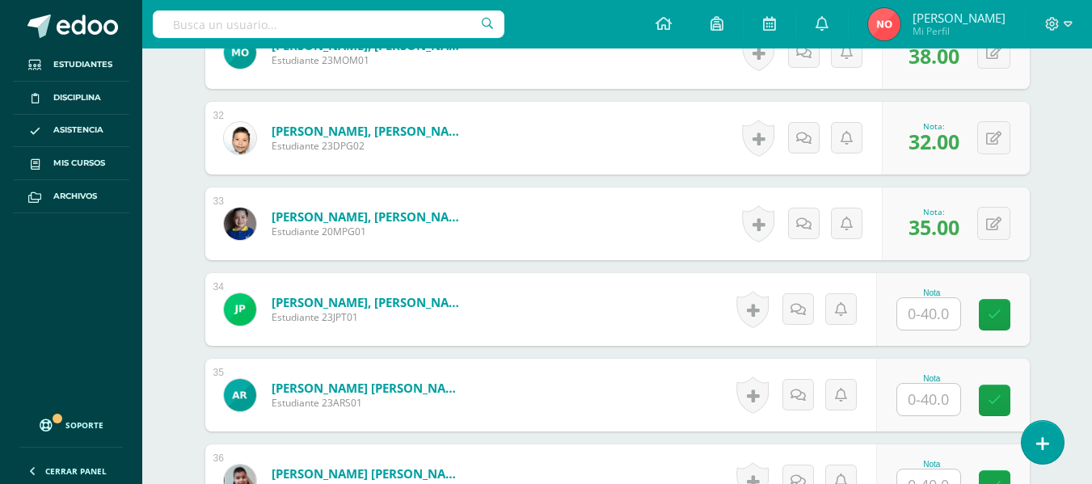
scroll to position [3094, 0]
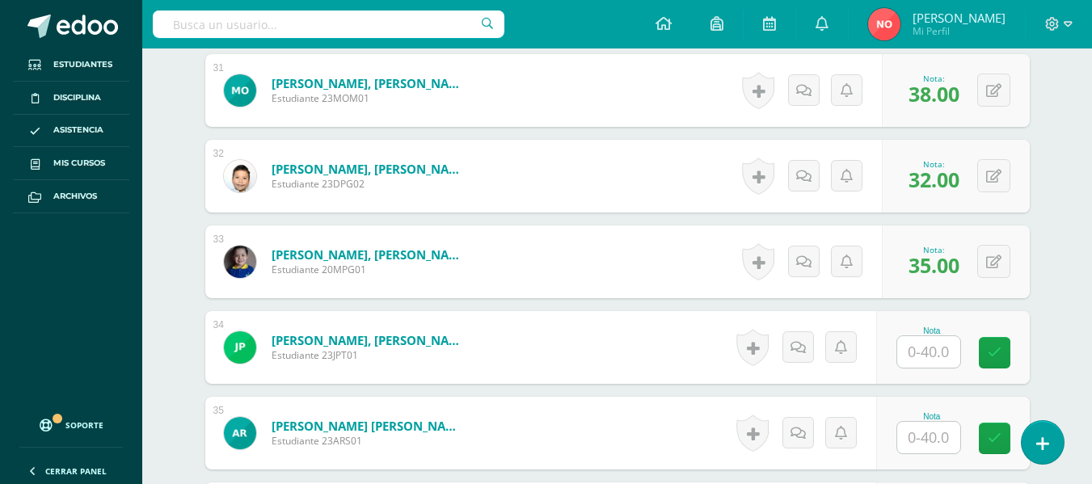
click at [935, 344] on input "text" at bounding box center [928, 352] width 63 height 32
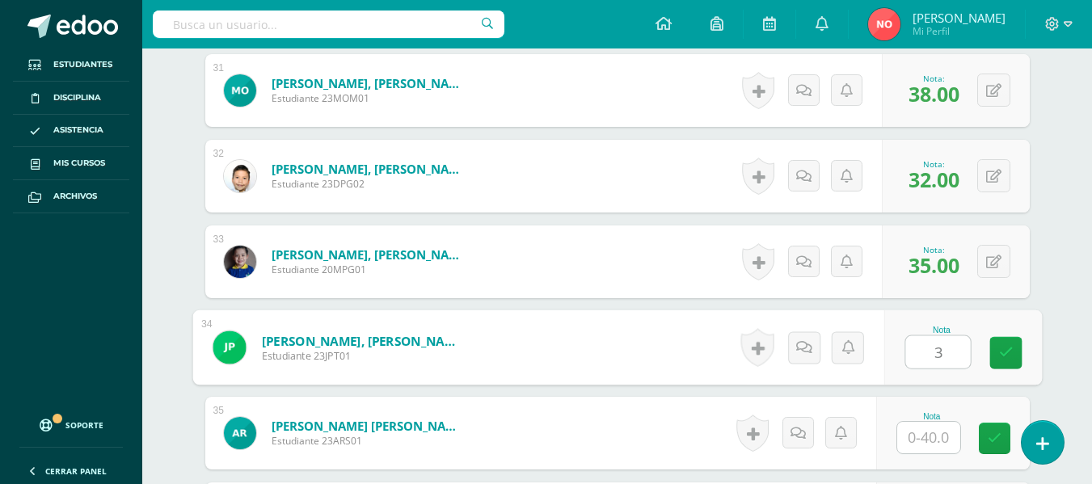
type input "34"
click at [1000, 354] on icon at bounding box center [1006, 353] width 15 height 14
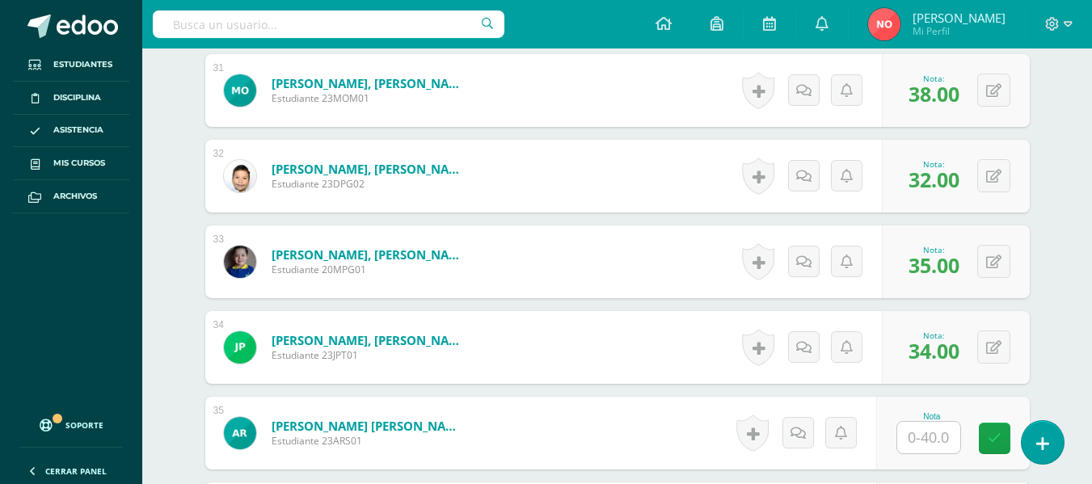
click at [940, 428] on input "text" at bounding box center [928, 438] width 63 height 32
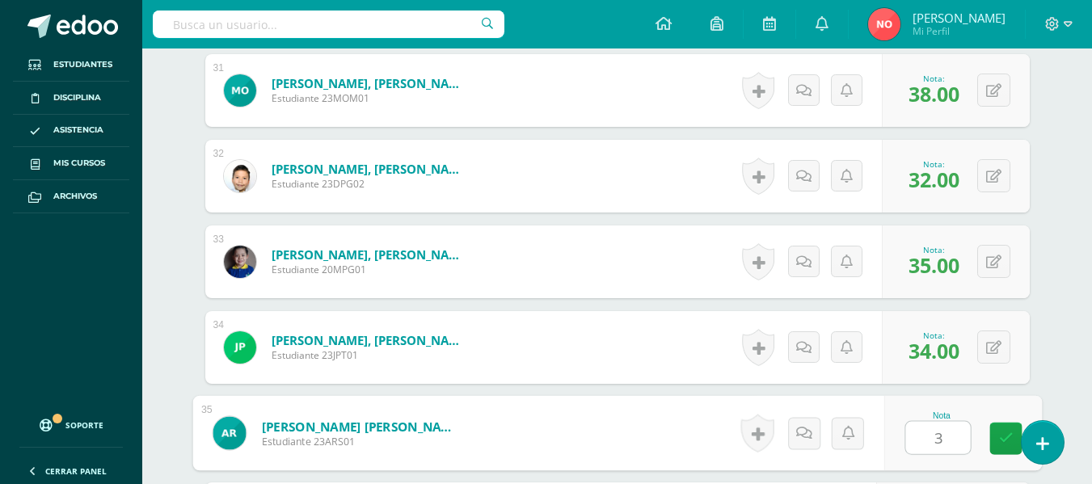
type input "39"
click at [1005, 433] on icon at bounding box center [1006, 439] width 15 height 14
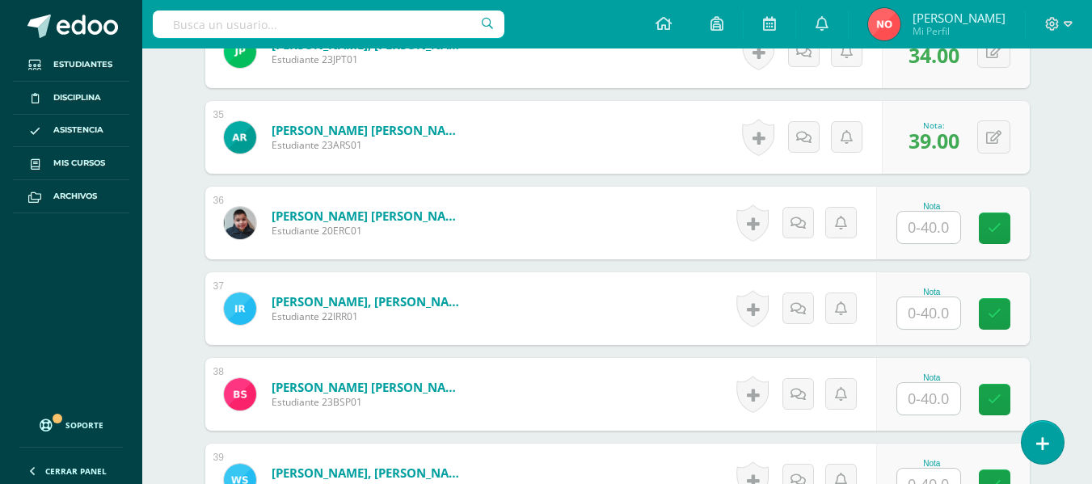
scroll to position [3397, 0]
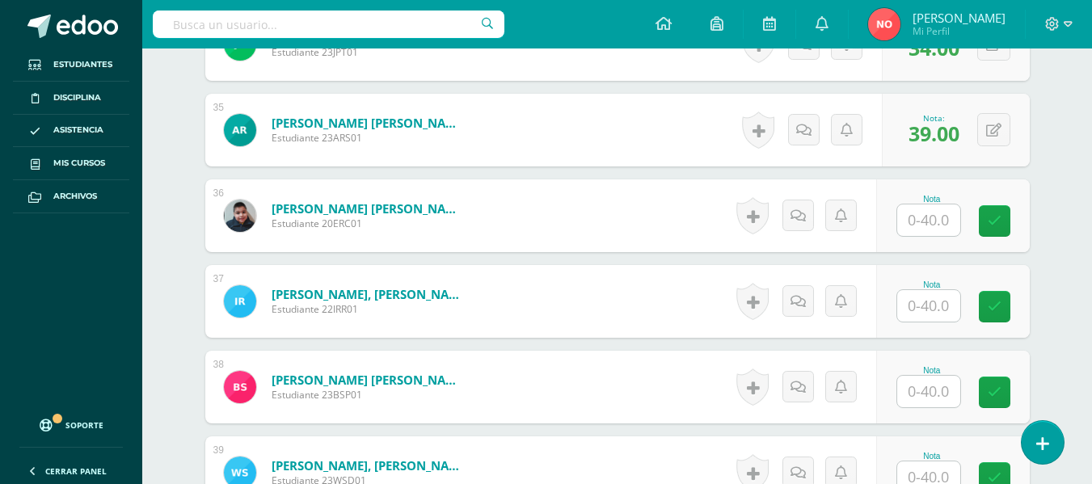
click at [931, 219] on input "text" at bounding box center [928, 221] width 63 height 32
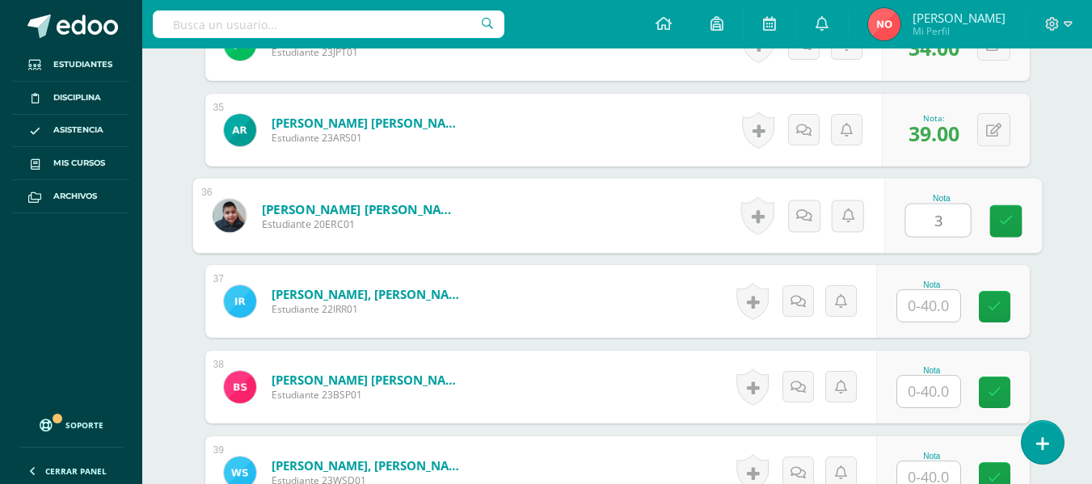
type input "39"
click at [1009, 223] on icon at bounding box center [1006, 221] width 15 height 14
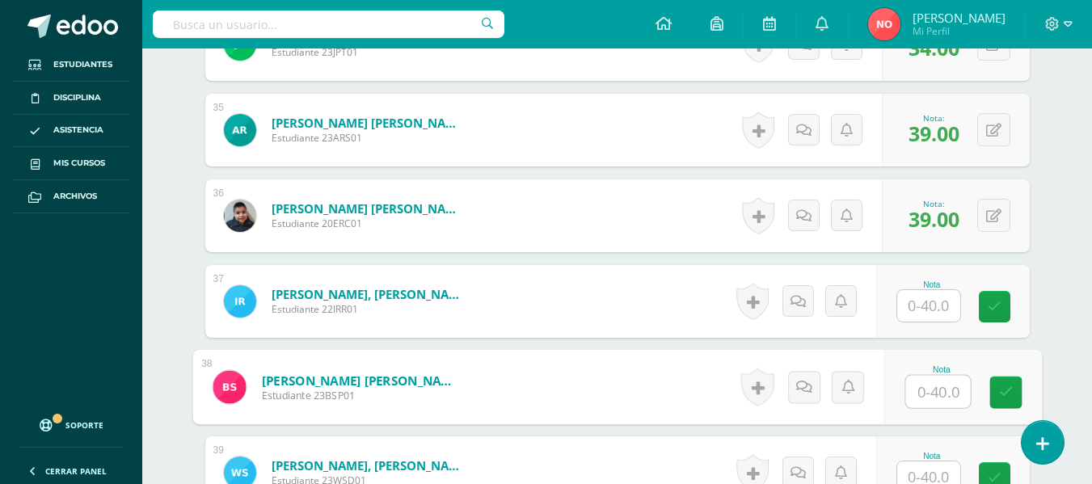
click at [944, 388] on input "text" at bounding box center [938, 392] width 65 height 32
type input "38"
click at [1007, 382] on link at bounding box center [1006, 393] width 32 height 32
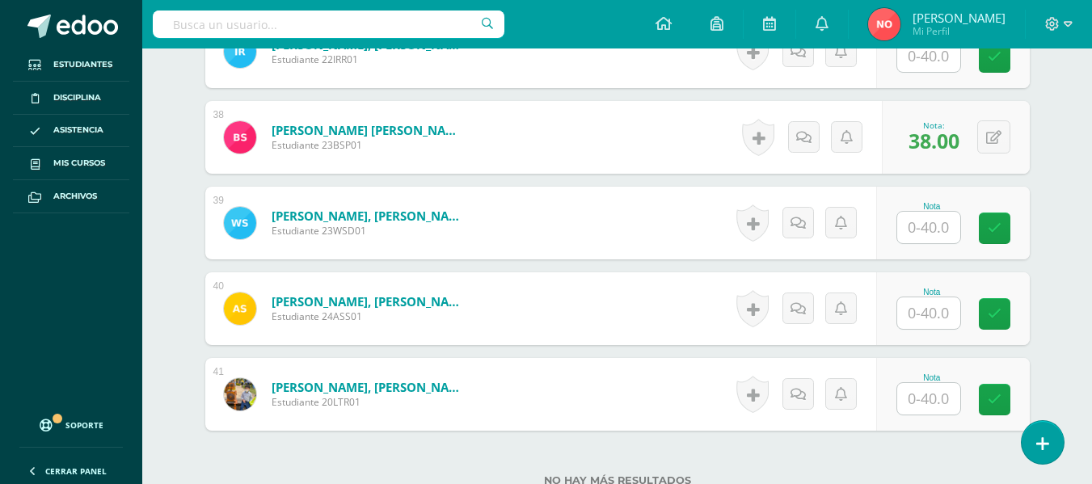
scroll to position [3670, 0]
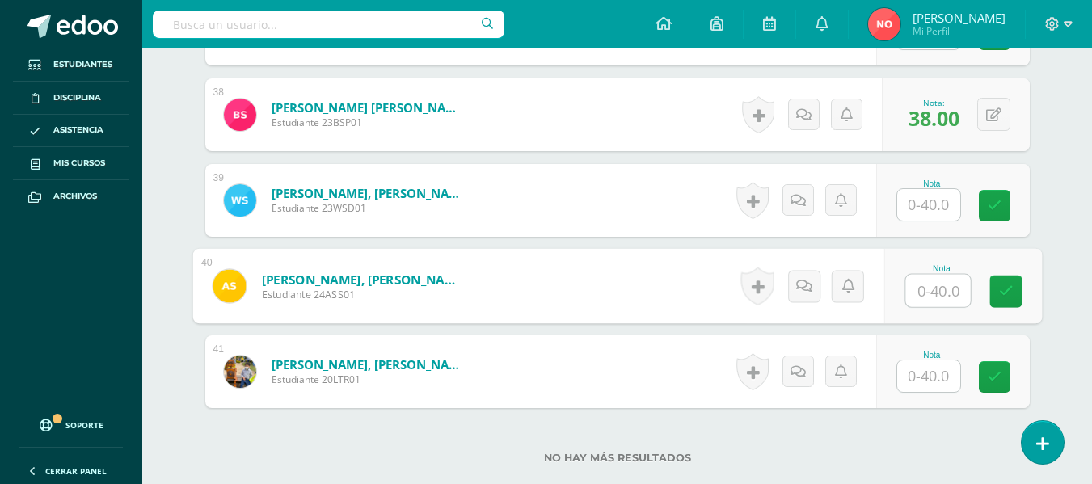
click at [944, 287] on input "text" at bounding box center [938, 291] width 65 height 32
type input "31"
click at [1011, 290] on icon at bounding box center [1006, 292] width 15 height 14
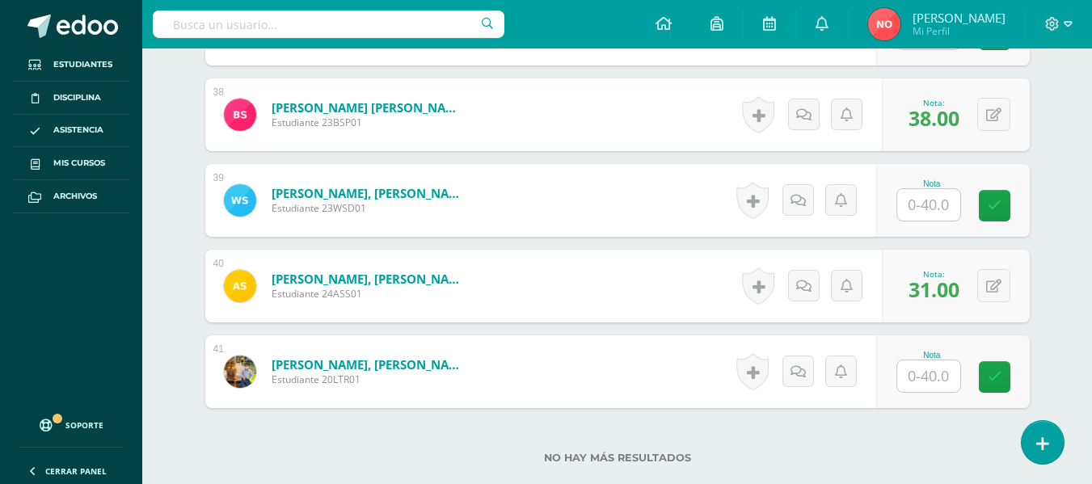
click at [922, 370] on input "text" at bounding box center [928, 377] width 63 height 32
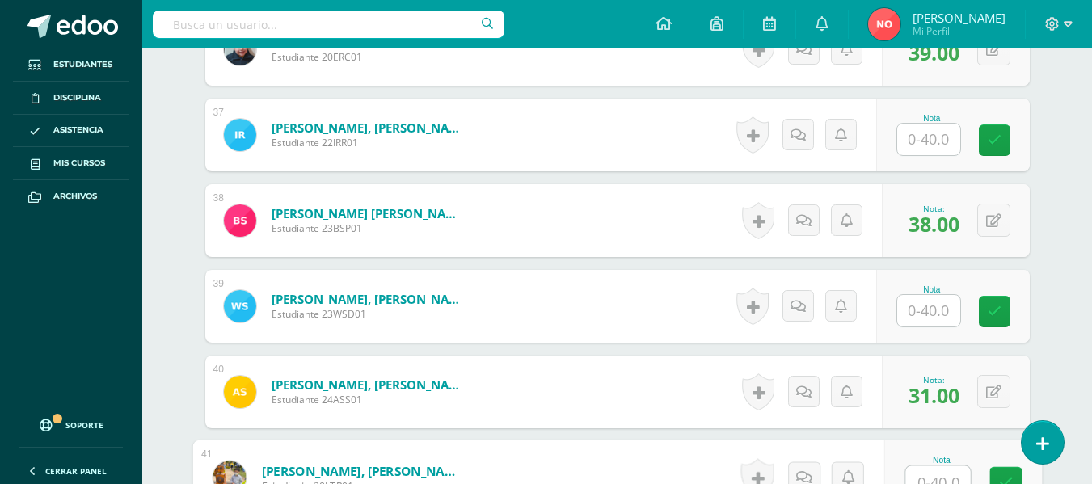
scroll to position [3549, 0]
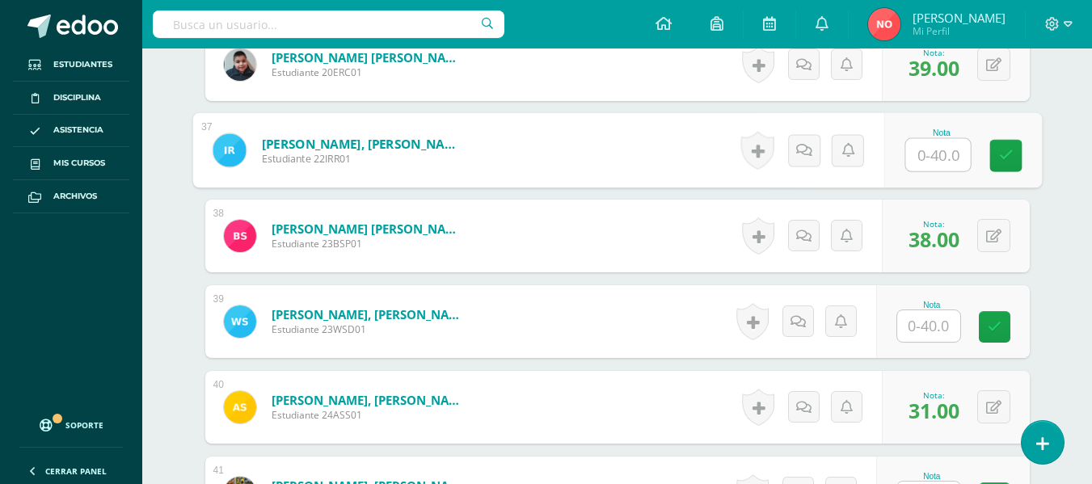
click at [933, 145] on input "text" at bounding box center [938, 155] width 65 height 32
type input "31"
click at [1006, 155] on icon at bounding box center [1006, 156] width 15 height 14
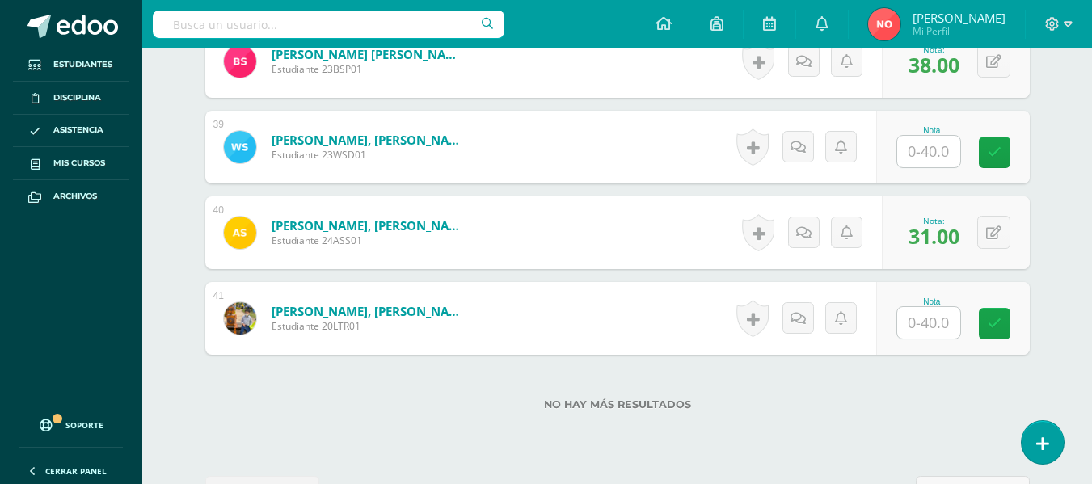
scroll to position [3731, 0]
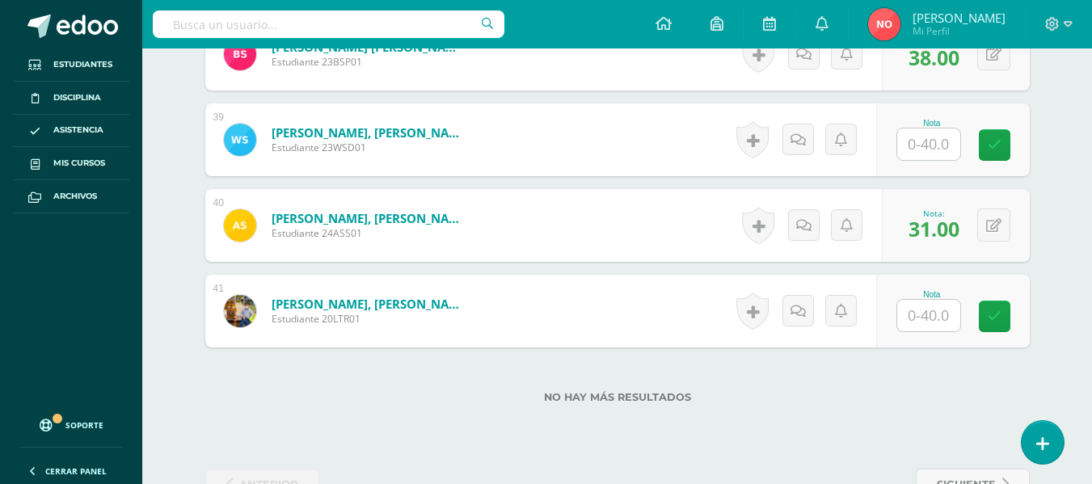
click at [931, 322] on input "text" at bounding box center [928, 316] width 63 height 32
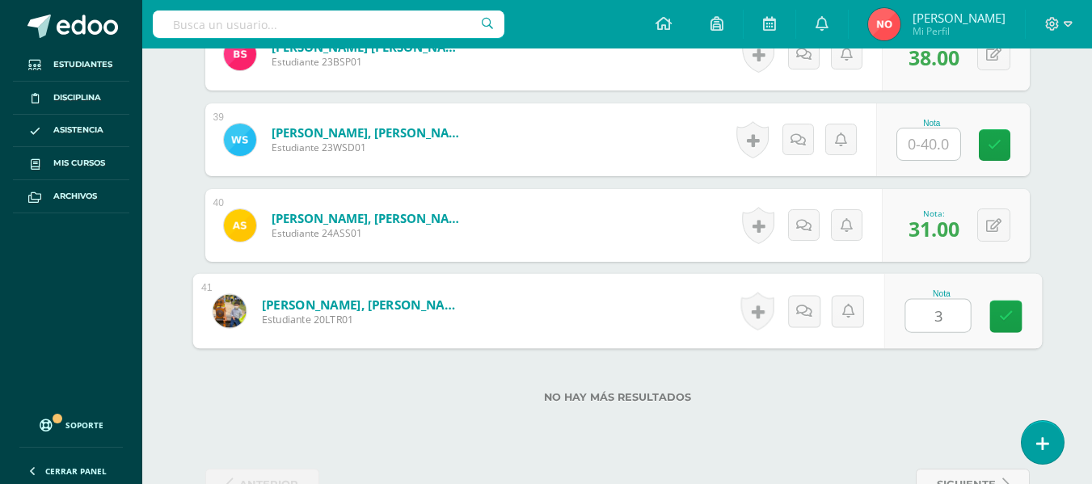
type input "33"
click at [999, 319] on icon at bounding box center [1006, 317] width 15 height 14
